Goal: Find specific page/section: Find specific page/section

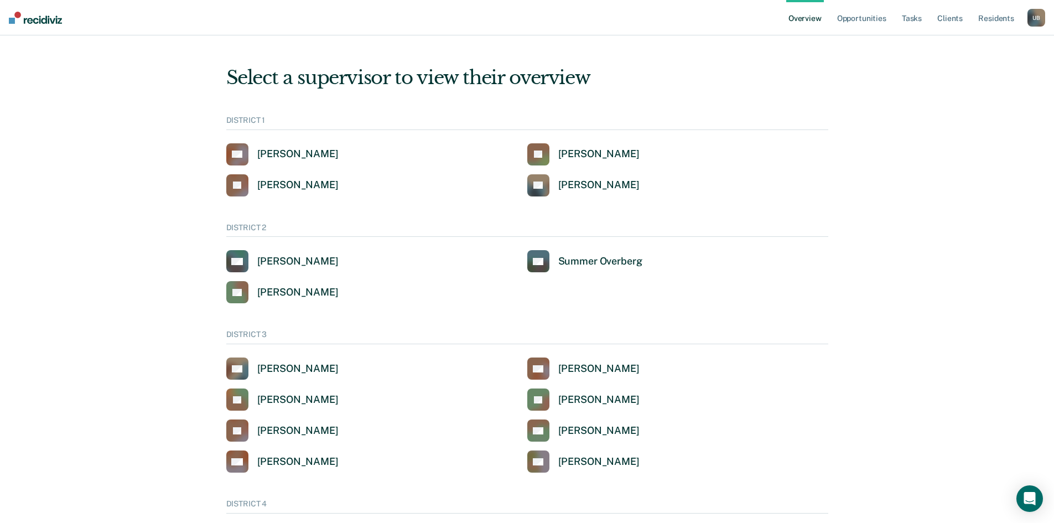
click at [1034, 15] on div "U B" at bounding box center [1037, 18] width 18 height 18
click at [979, 84] on link "Go to Operations" at bounding box center [990, 85] width 94 height 9
